Goal: Task Accomplishment & Management: Use online tool/utility

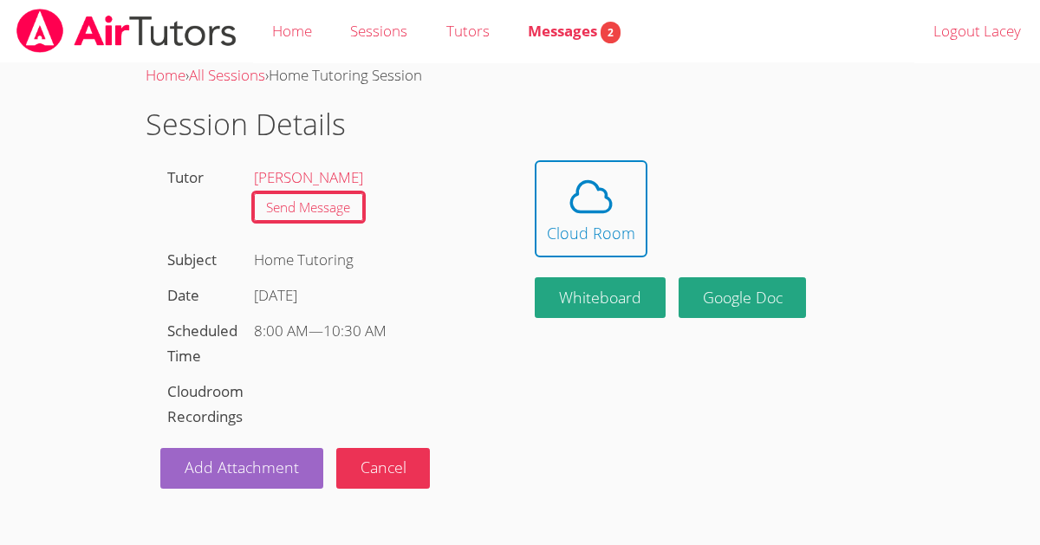
click at [414, 293] on div "[DATE]" at bounding box center [376, 295] width 244 height 25
click at [583, 193] on icon at bounding box center [591, 197] width 49 height 49
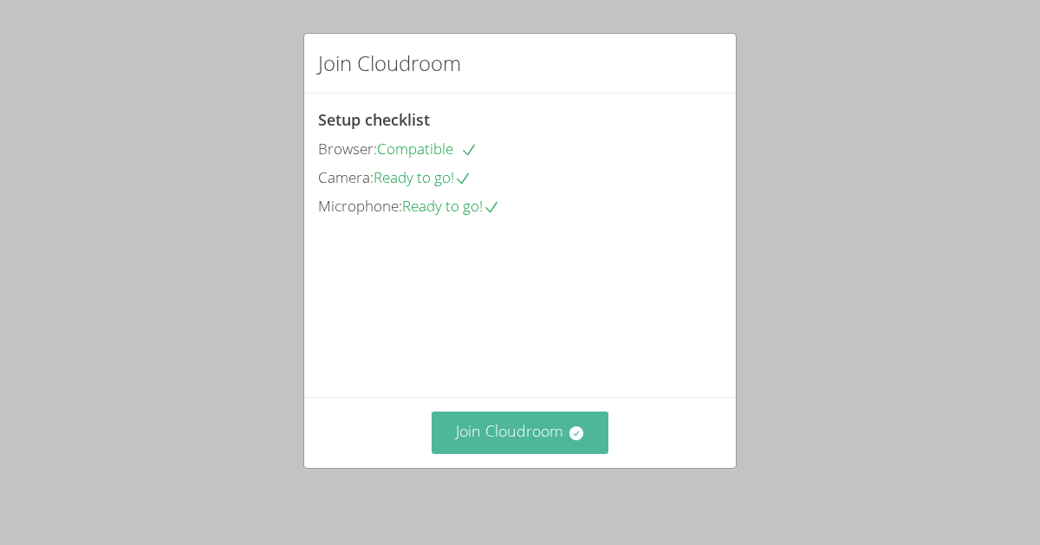
click at [513, 426] on button "Join Cloudroom" at bounding box center [521, 433] width 178 height 42
